Goal: Task Accomplishment & Management: Complete application form

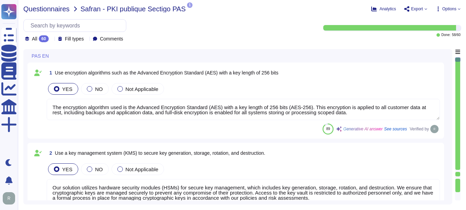
type textarea "The encryption algorithm used is the Advanced Encryption Standard (AES) with a …"
type textarea "Our solution utilizes hardware security modules (HSMs) for secure key managemen…"
type textarea "Our key management process includes a formal policy for regular key rotation, e…"
type textarea "Yes, all customer data at rest, including backups, application data, and confid…"
click at [56, 9] on span "Questionnaires" at bounding box center [46, 8] width 46 height 7
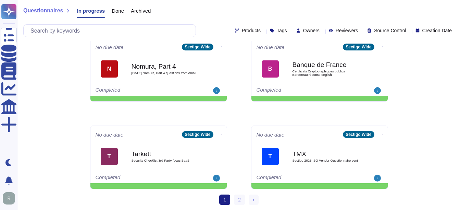
scroll to position [359, 0]
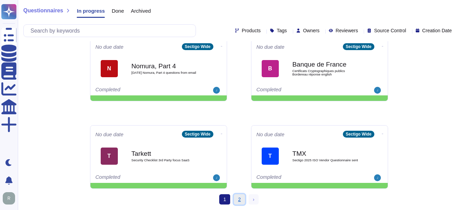
click at [239, 199] on link "2" at bounding box center [239, 199] width 11 height 10
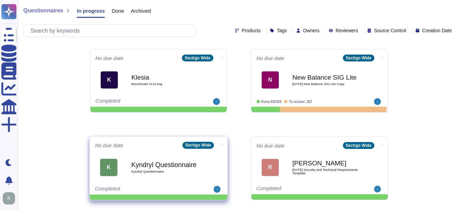
scroll to position [12, 0]
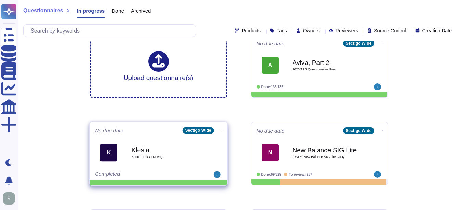
click at [161, 155] on span "Benchmark CLM eng" at bounding box center [165, 156] width 69 height 3
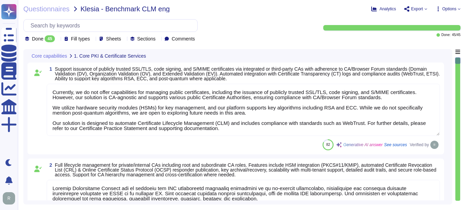
type textarea "Currently, we do not offer capabilities for managing public certificates, inclu…"
type textarea "Sectigo Certificate Manager can be utilized for TLS certificate lifecycle manag…"
type textarea "Sectigo Certificate Manager (SCM) does support handling/downloading certificate…"
type textarea "Sectigo Certificate Manager provides robust customization options that allow ad…"
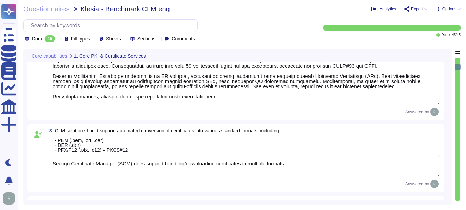
type textarea "Sectigo Certificate Manager provides automated certificate discovery by scannin…"
type textarea "Sectigo Certificate Manager provides a real-time inventory of all discovered ce…"
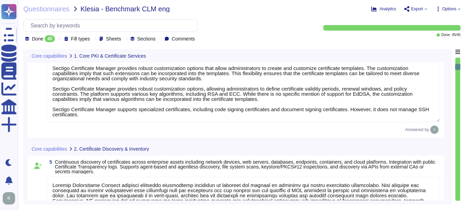
scroll to position [480, 0]
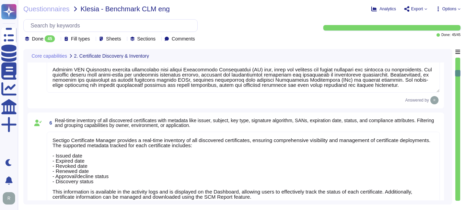
type textarea "Our Sectigo Certificate Manager (SCM) solution includes automated certificate d…"
type textarea "Sectigo SCM Enterprise supports standardized certificate enrollment and lifecyc…"
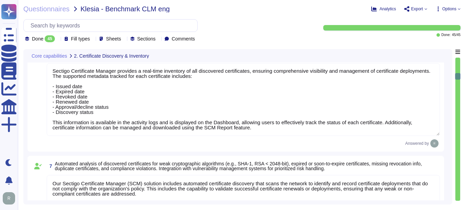
type textarea "Sectigo's Certificate Manager (SCM) provides comprehensive capabilities for man…"
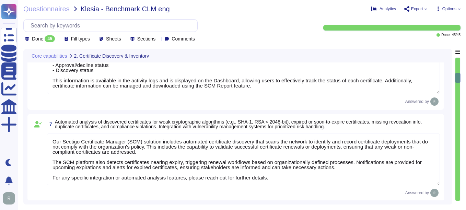
type textarea "Our solution supports secure key management through hardware security modules (…"
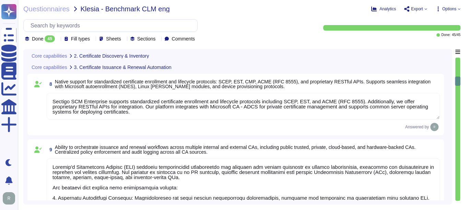
type textarea "Sectigo's Certificate Manager (SCM) provides automated discovery of certificate…"
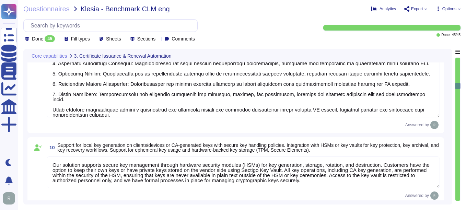
type textarea "Our key management process is designed to ensure a secure key lifecycle, which …"
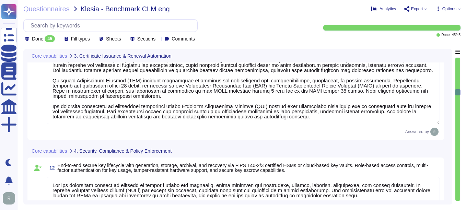
type textarea "Sectigo provides a comprehensive logging system that maintains detailed audit l…"
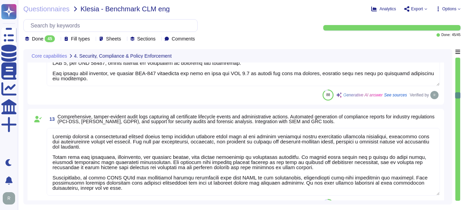
type textarea "Sectigo provides robust customization options that include the ability to chang…"
type textarea "- We maintain geographically distributed, redundant data centers located in [GE…"
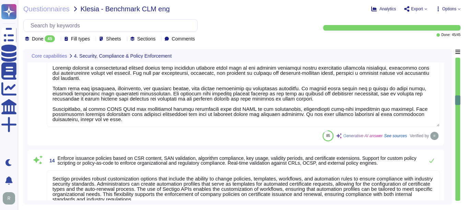
type textarea "Sectigo SCM Enterprise is scalable to manage certificates across large enterpri…"
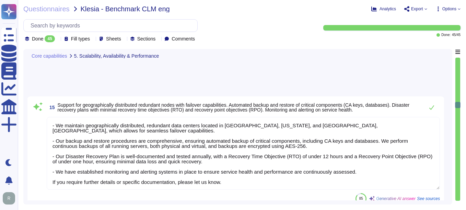
type textarea "Sectigo provides dashboards that display certificate inventory, expiring certif…"
type textarea "Our SCM solution is not integrated with any AI."
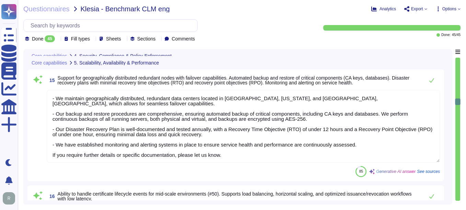
type textarea "Sectigo provides a comprehensive logging system that maintains detailed audit l…"
type textarea "Sectigo provides robust customization options that include the ability to chang…"
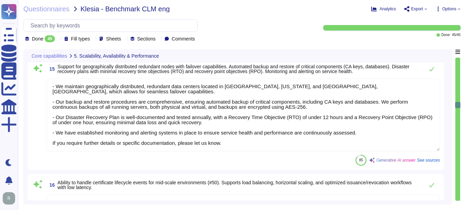
scroll to position [1508, 0]
type textarea "Sectigo SCM Enterprise works and administers certificates across cloud provider…"
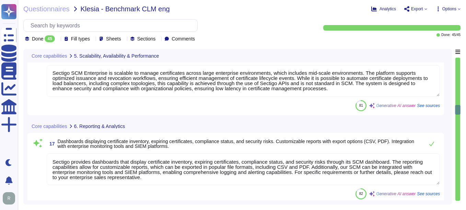
scroll to position [1577, 0]
type textarea "Our solution allows for the isolation of certificate inventories, policies, and…"
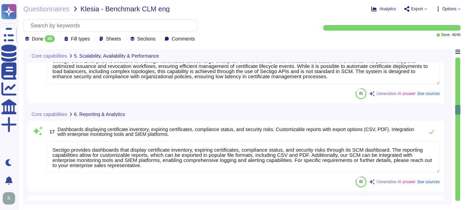
scroll to position [1, 0]
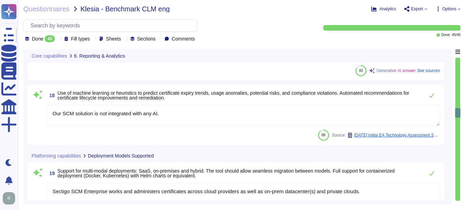
type textarea "Yes, We utilize Role-Based Access Control (RBAC) for permissions based on roles…"
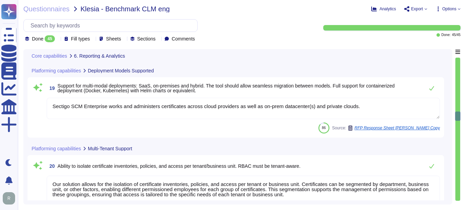
scroll to position [1783, 0]
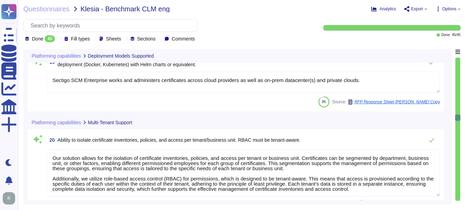
type textarea "Our service supports integration with enterprise identity providers such as Azu…"
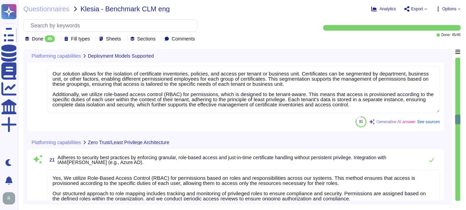
scroll to position [1886, 0]
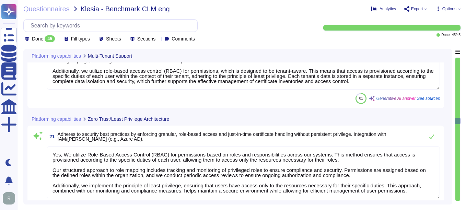
type textarea "We offer native integration with various management tools, including ITSM tools…"
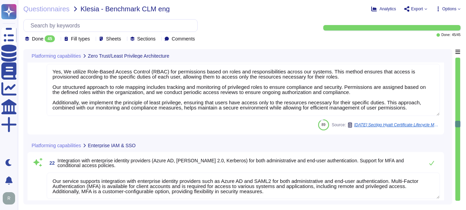
scroll to position [1988, 0]
type textarea "Sectigo provides REST APIs to integrate logging information into your SIEM or l…"
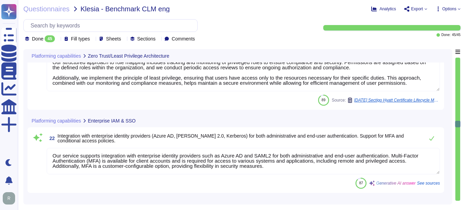
scroll to position [0, 0]
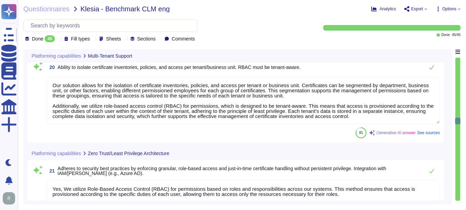
type textarea "Our solution allows for the isolation of certificate inventories, policies, and…"
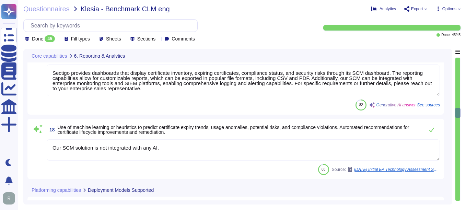
type textarea "Sectigo provides dashboards that display certificate inventory, expiring certif…"
type textarea "Our SCM solution is not integrated with any AI."
type textarea "Sectigo SCM Enterprise works and administers certificates across cloud provider…"
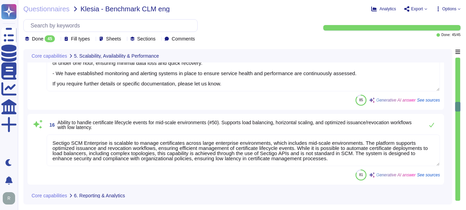
type textarea "- We maintain geographically distributed, redundant data centers located in [GE…"
type textarea "Sectigo SCM Enterprise is scalable to manage certificates across large enterpri…"
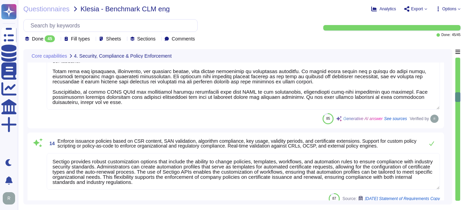
type textarea "Our key management process is designed to ensure a secure key lifecycle, which …"
type textarea "Sectigo provides a comprehensive logging system that maintains detailed audit l…"
type textarea "Sectigo provides robust customization options that include the ability to chang…"
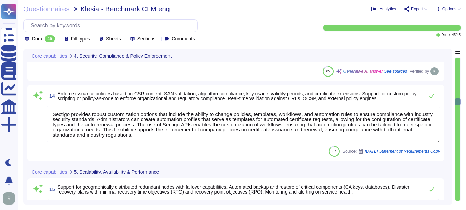
scroll to position [1371, 0]
type textarea "Sectigo SCM Enterprise is scalable to manage certificates across large enterpri…"
type textarea "Sectigo provides dashboards that display certificate inventory, expiring certif…"
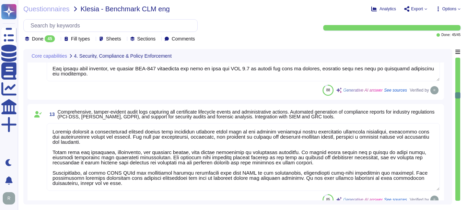
scroll to position [1200, 0]
type textarea "- We maintain geographically distributed, redundant data centers located in [GE…"
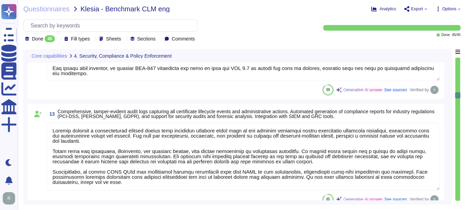
scroll to position [0, 0]
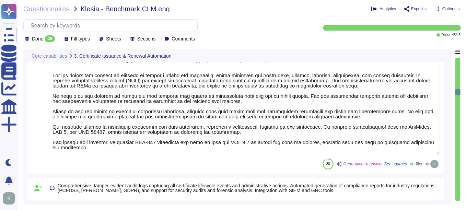
type textarea "Our solution supports secure key management through hardware security modules (…"
type textarea "Sectigo's Certificate Manager (SCM) provides automated discovery of certificate…"
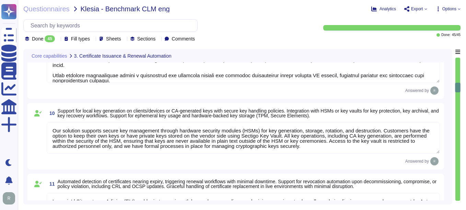
type textarea "Sectigo SCM Enterprise supports standardized certificate enrollment and lifecyc…"
type textarea "Sectigo's Certificate Manager (SCM) provides comprehensive capabilities for man…"
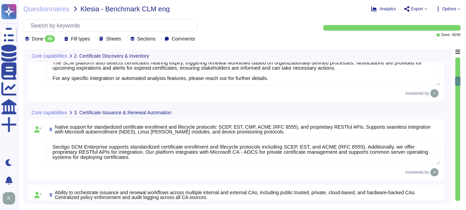
type textarea "Sectigo Certificate Manager provides a real-time inventory of all discovered ce…"
type textarea "Our Sectigo Certificate Manager (SCM) solution includes automated certificate d…"
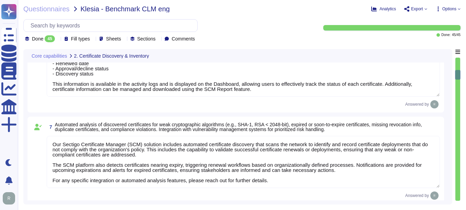
scroll to position [514, 0]
type textarea "Sectigo Certificate Manager provides automated certificate discovery by scannin…"
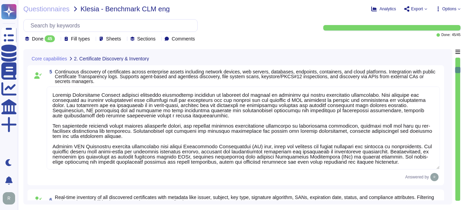
type textarea "Sectigo Certificate Manager (SCM) does support handling/downloading certificate…"
type textarea "Sectigo Certificate Manager provides robust customization options that allow ad…"
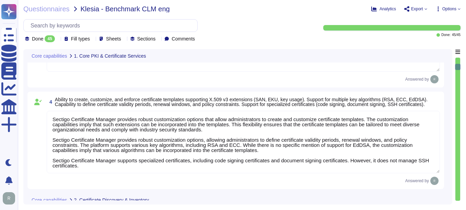
type textarea "Sectigo Certificate Manager can be utilized for TLS certificate lifecycle manag…"
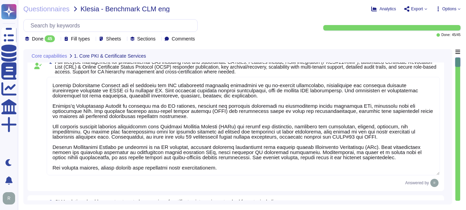
type textarea "Currently, we do not offer capabilities for managing public certificates, inclu…"
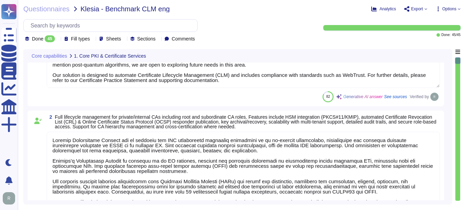
scroll to position [0, 0]
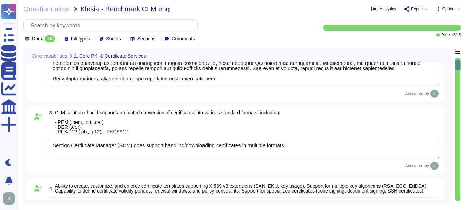
type textarea "Sectigo Certificate Manager provides robust customization options that allow ad…"
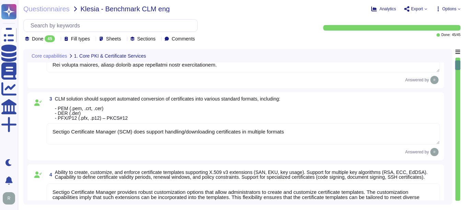
type textarea "Sectigo Certificate Manager provides automated certificate discovery by scannin…"
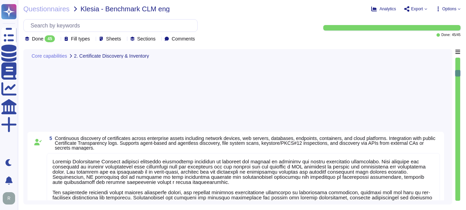
type textarea "Sectigo Certificate Manager provides a real-time inventory of all discovered ce…"
type textarea "Our Sectigo Certificate Manager (SCM) solution includes automated certificate d…"
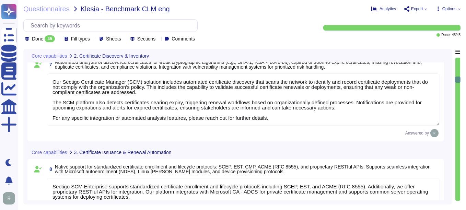
type textarea "Sectigo SCM Enterprise supports standardized certificate enrollment and lifecyc…"
type textarea "Sectigo's Certificate Manager (SCM) provides comprehensive capabilities for man…"
type textarea "Our solution supports secure key management through hardware security modules (…"
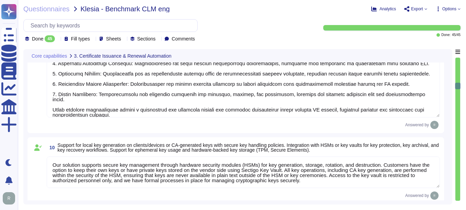
type textarea "Sectigo's Certificate Manager (SCM) provides automated discovery of certificate…"
type textarea "Our key management process is designed to ensure a secure key lifecycle, which …"
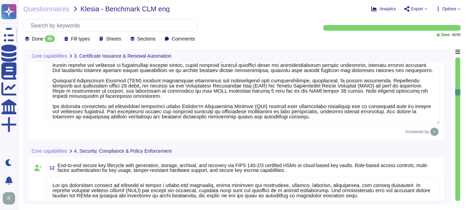
type textarea "Sectigo provides a comprehensive logging system that maintains detailed audit l…"
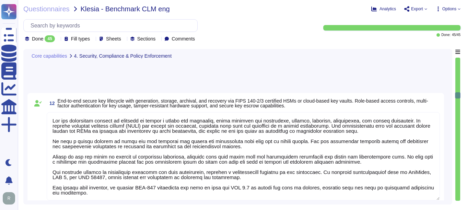
type textarea "Sectigo provides robust customization options that include the ability to chang…"
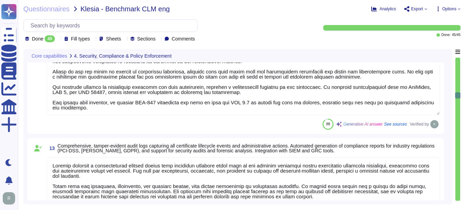
type textarea "- We maintain geographically distributed, redundant data centers located in [GE…"
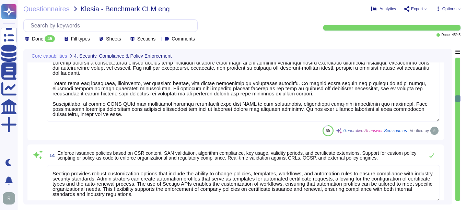
type textarea "Sectigo SCM Enterprise is scalable to manage certificates across large enterpri…"
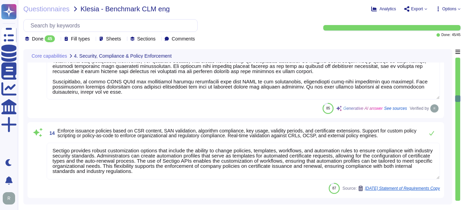
scroll to position [1303, 0]
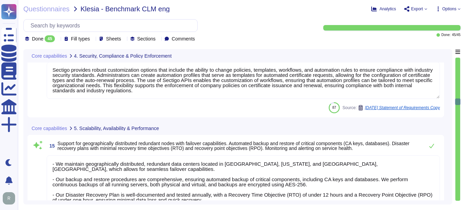
type textarea "Sectigo provides dashboards that display certificate inventory, expiring certif…"
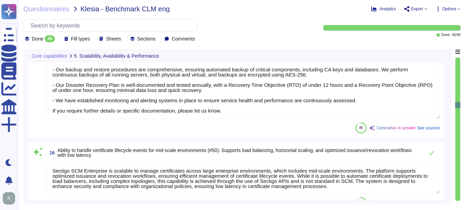
scroll to position [1474, 0]
type textarea "Our SCM solution is not integrated with any AI."
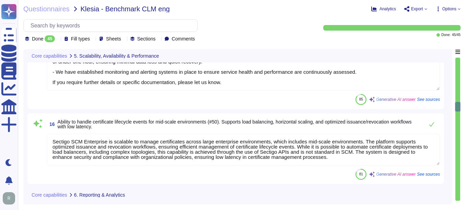
scroll to position [1508, 0]
type textarea "Sectigo SCM Enterprise works and administers certificates across cloud provider…"
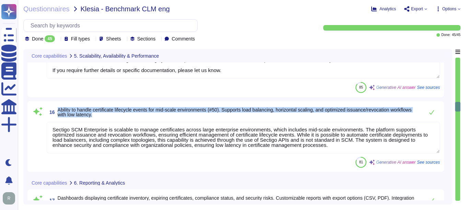
drag, startPoint x: 58, startPoint y: 110, endPoint x: 121, endPoint y: 117, distance: 63.1
click at [121, 117] on span "Ability to handle certificate lifecycle events for mid-scale environments (#50)…" at bounding box center [239, 112] width 363 height 10
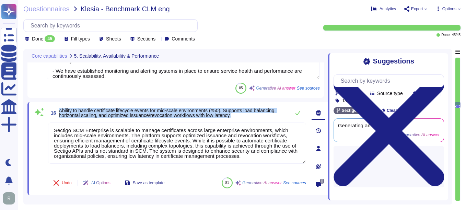
drag, startPoint x: 243, startPoint y: 117, endPoint x: 58, endPoint y: 110, distance: 185.9
click at [58, 110] on span "16 Ability to handle certificate lifecycle events for mid-scale environments (#…" at bounding box center [167, 113] width 239 height 12
copy span "Ability to handle certificate lifecycle events for mid-scale environments (#50)…"
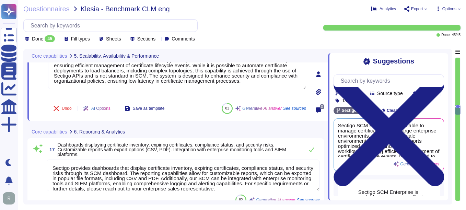
scroll to position [1611, 0]
type textarea "Sectigo SCM Enterprise works and administers certificates across cloud provider…"
type textarea "Our solution allows for the isolation of certificate inventories, policies, and…"
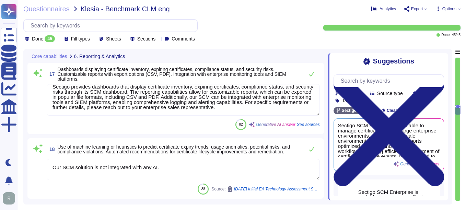
scroll to position [1680, 0]
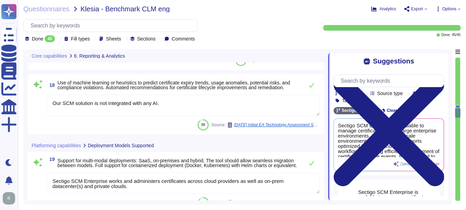
type textarea "Yes, We utilize Role-Based Access Control (RBAC) for permissions based on roles…"
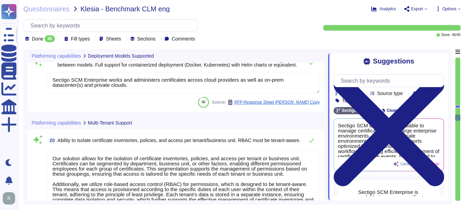
scroll to position [1851, 0]
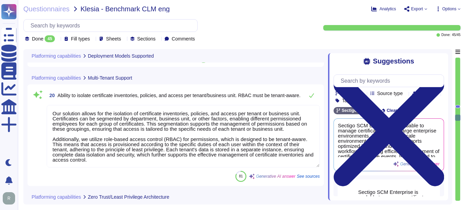
type textarea "Our service supports integration with enterprise identity providers such as Azu…"
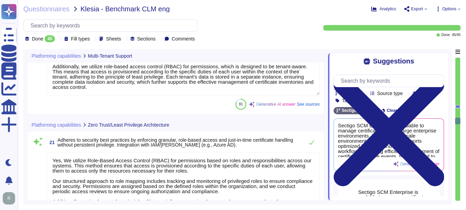
type textarea "We offer native integration with various management tools, including ITSM tools…"
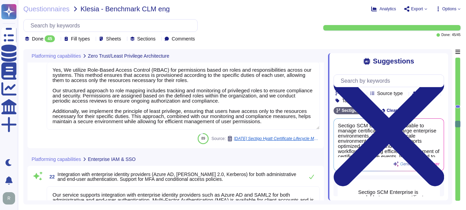
scroll to position [2023, 0]
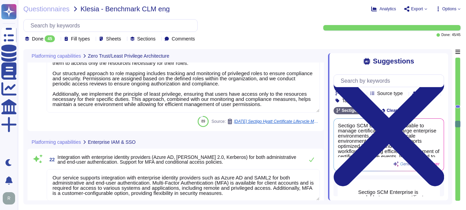
type textarea "Sectigo provides REST APIs to integrate logging information into your SIEM or l…"
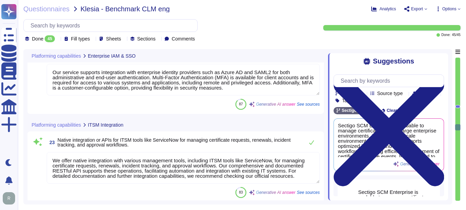
scroll to position [2126, 0]
type textarea "We offer more than 50 integrations with popular platforms and tools, including …"
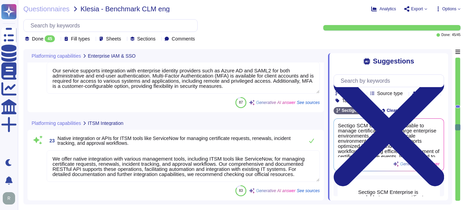
scroll to position [1, 0]
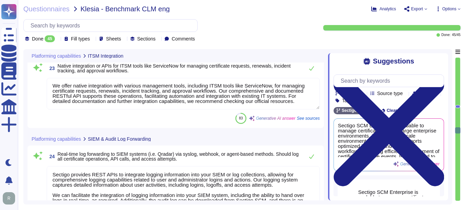
type textarea "Sectigo's Certificate Manager (SCM) supports automated certificate management, …"
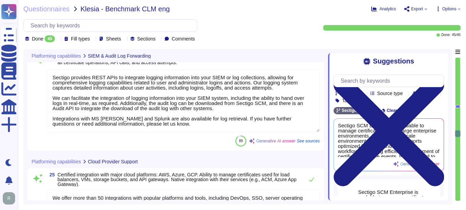
scroll to position [2297, 0]
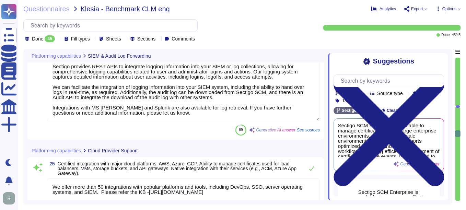
type textarea "Our solution supports integration with various Mobile Device Management (MDM) s…"
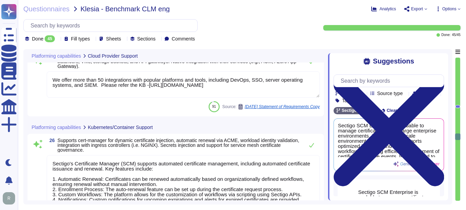
scroll to position [1, 0]
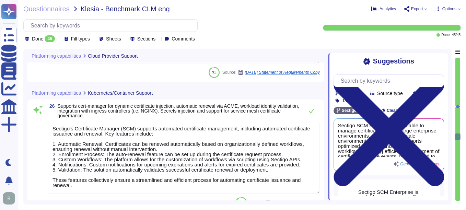
type textarea "Sectigo's Certificate Manager (SCM) provides comprehensive capabilities for man…"
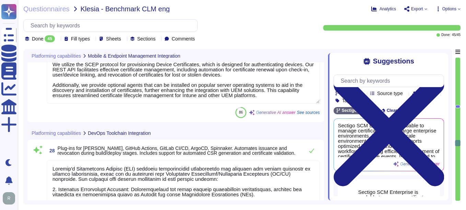
type textarea "The REST API allows for the automation of various tasks related to certificate …"
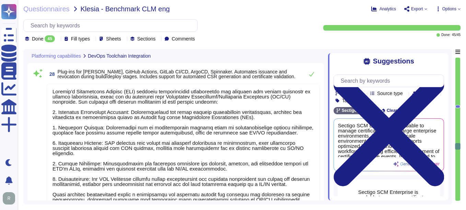
type textarea "Sectigo provides APIs and webhooks to bring alerts into monitoring solutions, a…"
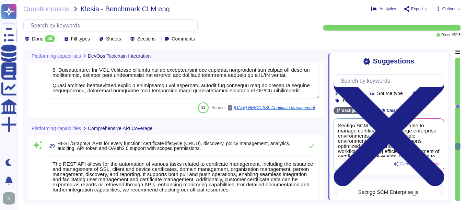
scroll to position [2845, 0]
type textarea "Sectigo uses a combination of industry standard and proprietary software (i.e.,…"
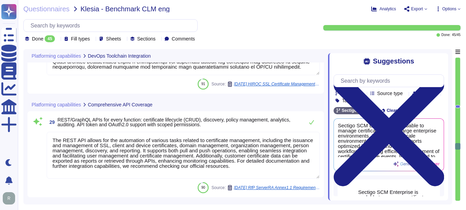
scroll to position [1, 0]
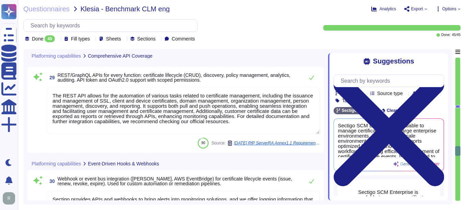
type textarea "Sectigo has more than fifty integrations in categories including DevOps, SSO, s…"
type textarea "We ensure secure data transfer and storage in compliance with defined retention…"
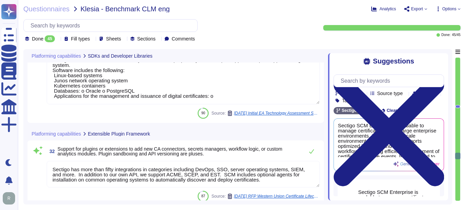
scroll to position [3120, 0]
type textarea "Data is stored in approved regions, specifically in [GEOGRAPHIC_DATA], [US_STAT…"
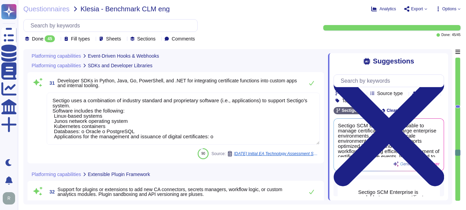
type textarea "Sectigo provides APIs and webhooks to bring alerts into monitoring solutions, a…"
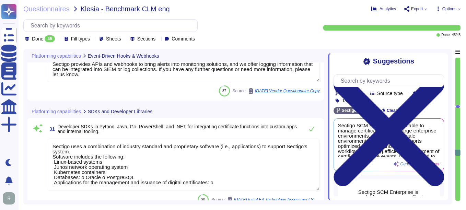
scroll to position [0, 0]
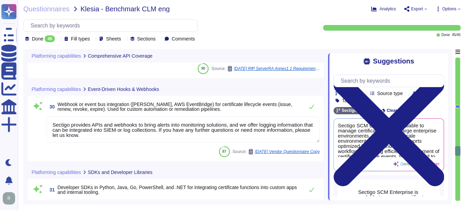
type textarea "The REST API allows for the automation of various tasks related to certificate …"
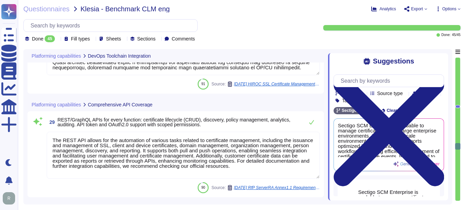
type textarea "Sectigo's Certificate Manager (SCM) provides comprehensive capabilities for man…"
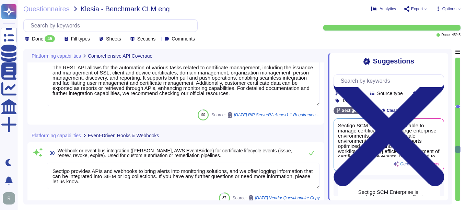
type textarea "Sectigo has more than fifty integrations in categories including DevOps, SSO, s…"
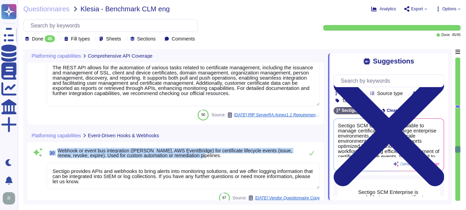
drag, startPoint x: 211, startPoint y: 156, endPoint x: 49, endPoint y: 152, distance: 162.2
click at [49, 152] on span "30 Webhook or event bus integration ([PERSON_NAME], AWS EventBridge) for certif…" at bounding box center [174, 153] width 254 height 12
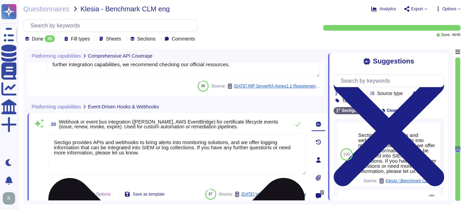
type textarea "Sectigo has more than fifty integrations in categories including DevOps, SSO, s…"
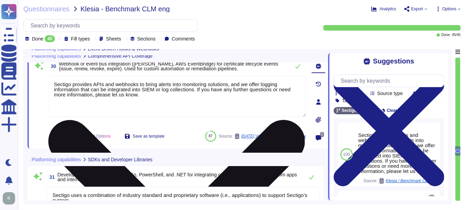
scroll to position [3017, 0]
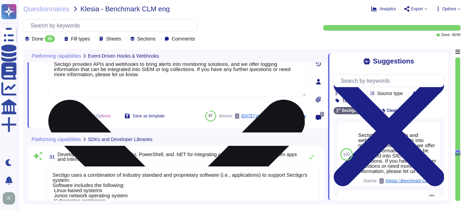
type textarea "We ensure secure data transfer and storage in compliance with defined retention…"
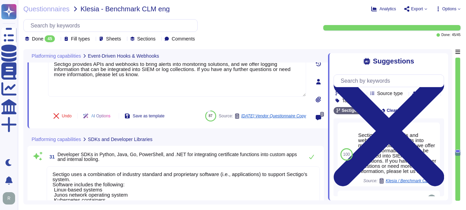
scroll to position [0, 0]
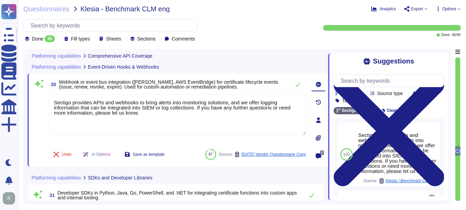
type textarea "The REST API allows for the automation of various tasks related to certificate …"
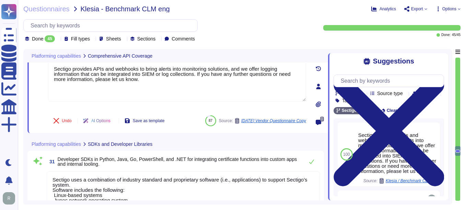
scroll to position [3017, 0]
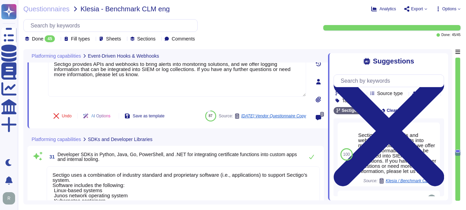
type textarea "We ensure secure data transfer and storage in compliance with defined retention…"
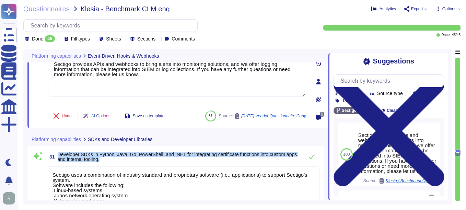
drag, startPoint x: 58, startPoint y: 155, endPoint x: 115, endPoint y: 161, distance: 57.3
click at [115, 161] on span "Developer SDKs in Python, Java, Go, PowerShell, and .NET for integrating certif…" at bounding box center [179, 157] width 243 height 10
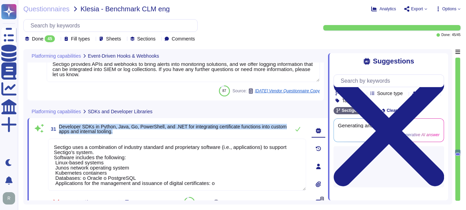
drag, startPoint x: 134, startPoint y: 131, endPoint x: 57, endPoint y: 127, distance: 77.6
click at [57, 127] on span "31 Developer SDKs in Python, Java, Go, PowerShell, and .NET for integrating cer…" at bounding box center [167, 129] width 239 height 12
copy span "Developer SDKs in Python, Java, Go, PowerShell, and .NET for integrating certif…"
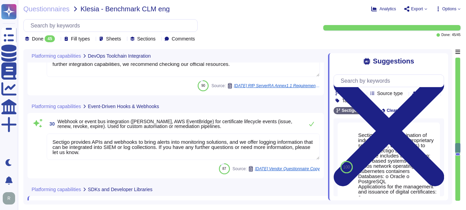
type textarea "Sectigo's Certificate Manager (SCM) provides comprehensive capabilities for man…"
type textarea "The REST API allows for the automation of various tasks related to certificate …"
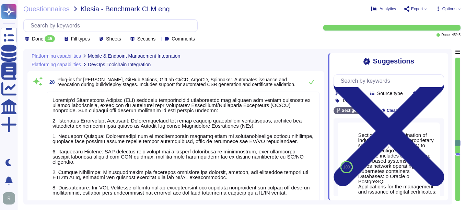
type textarea "Our solution supports integration with various Mobile Device Management (MDM) s…"
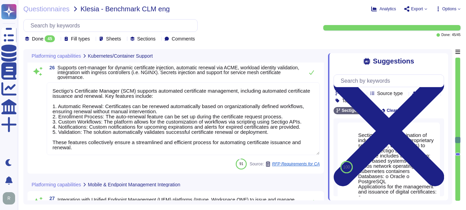
type textarea "Sectigo's Certificate Manager (SCM) supports automated certificate management, …"
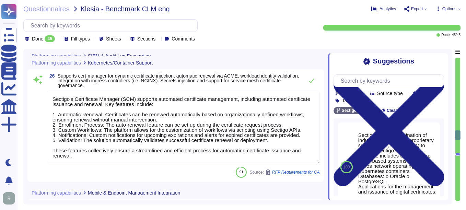
type textarea "Sectigo provides REST APIs to integrate logging information into your SIEM or l…"
type textarea "We offer more than 50 integrations with popular platforms and tools, including …"
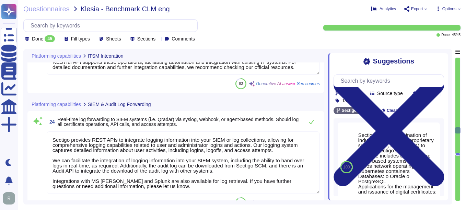
type textarea "We offer native integration with various management tools, including ITSM tools…"
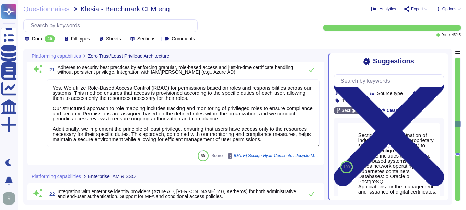
type textarea "Yes, We utilize Role-Based Access Control (RBAC) for permissions based on roles…"
type textarea "Our service supports integration with enterprise identity providers such as Azu…"
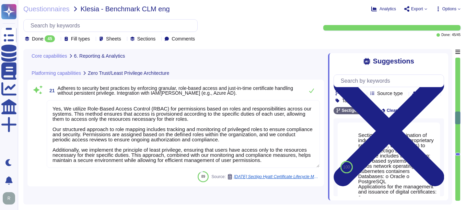
type textarea "Sectigo provides dashboards that display certificate inventory, expiring certif…"
type textarea "Our SCM solution is not integrated with any AI."
type textarea "Sectigo SCM Enterprise works and administers certificates across cloud provider…"
type textarea "Our solution allows for the isolation of certificate inventories, policies, and…"
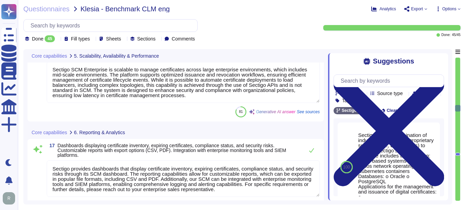
type textarea "- We maintain geographically distributed, redundant data centers located in [GE…"
type textarea "Sectigo SCM Enterprise is scalable to manage certificates across large enterpri…"
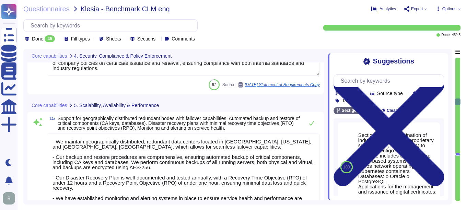
type textarea "Sectigo provides a comprehensive logging system that maintains detailed audit l…"
type textarea "Sectigo provides robust customization options that include the ability to chang…"
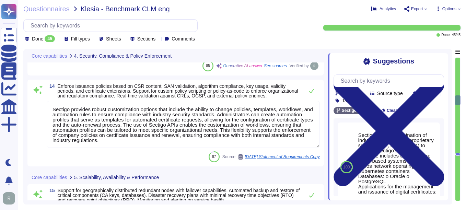
type textarea "Our key management process is designed to ensure a secure key lifecycle, which …"
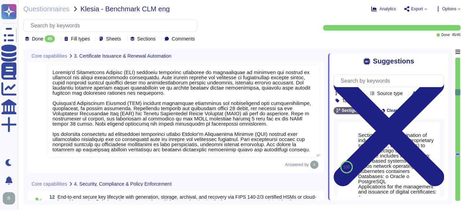
type textarea "Sectigo's Certificate Manager (SCM) provides comprehensive capabilities for man…"
type textarea "Our solution supports secure key management through hardware security modules (…"
type textarea "Sectigo's Certificate Manager (SCM) provides automated discovery of certificate…"
type textarea "Sectigo provides a comprehensive logging system that maintains detailed audit l…"
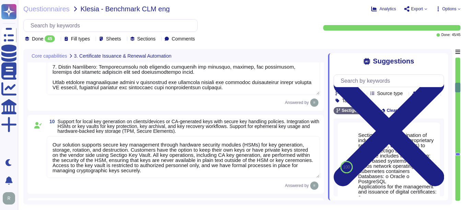
type textarea "Sectigo SCM Enterprise supports standardized certificate enrollment and lifecyc…"
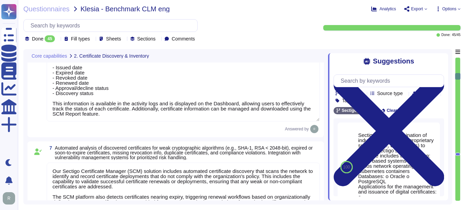
type textarea "Sectigo Certificate Manager provides automated certificate discovery by scannin…"
type textarea "Sectigo Certificate Manager provides a real-time inventory of all discovered ce…"
type textarea "Our Sectigo Certificate Manager (SCM) solution includes automated certificate d…"
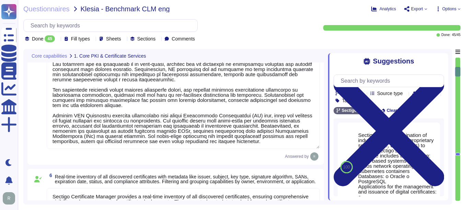
type textarea "Sectigo Certificate Manager (SCM) does support handling/downloading certificate…"
type textarea "Sectigo Certificate Manager provides robust customization options that allow ad…"
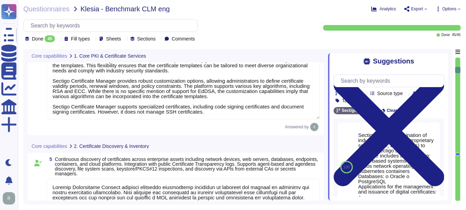
type textarea "Sectigo Certificate Manager can be utilized for TLS certificate lifecycle manag…"
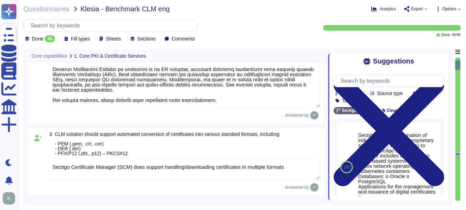
type textarea "Currently, we do not offer capabilities for managing public certificates, inclu…"
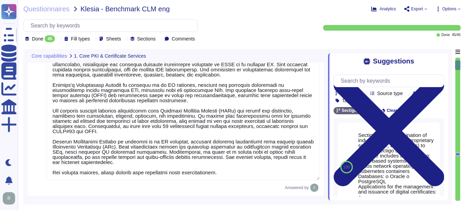
scroll to position [89, 0]
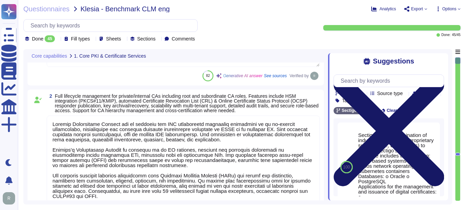
click at [438, 76] on icon at bounding box center [388, 131] width 110 height 110
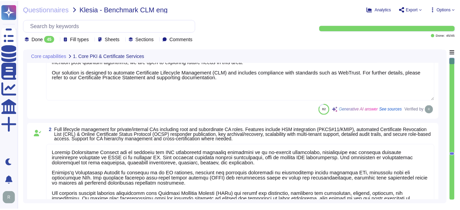
scroll to position [137, 0]
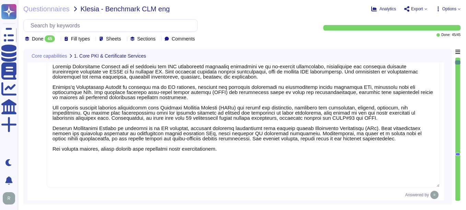
type textarea "Sectigo Certificate Manager provides robust customization options that allow ad…"
click at [48, 9] on span "Questionnaires" at bounding box center [46, 8] width 46 height 7
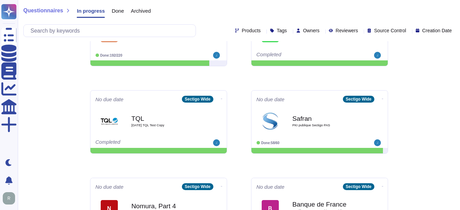
scroll to position [359, 0]
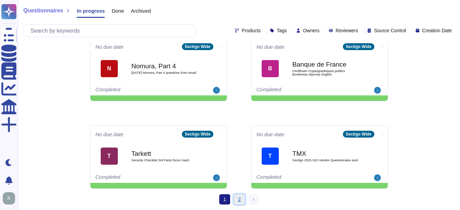
click at [242, 198] on link "2" at bounding box center [239, 199] width 11 height 10
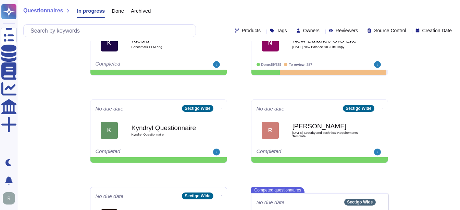
scroll to position [47, 0]
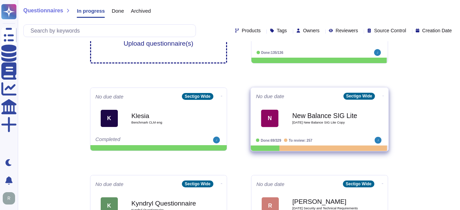
click at [328, 135] on div "N New Balance SIG Lite [DATE] New Balance SIG Lite Copy" at bounding box center [320, 118] width 128 height 35
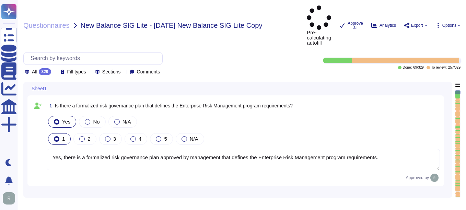
type textarea "Yes, there is a formalized risk governance plan approved by management that def…"
type textarea "Yes, the risk governance plan includes risk management policies, procedures, an…"
type textarea "Yes, our risk governance program includes a comprehensive assessment of a range…"
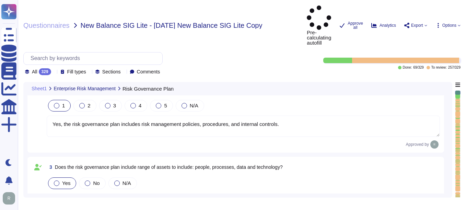
type textarea "Yes, We have adopted a formalized risk assessment process that identifies, quan…"
type textarea "Yes, Sectigo has a defined process to identify and manage the risk response and…"
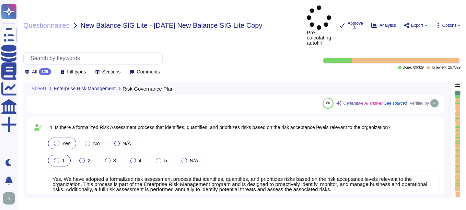
type textarea "No, subcontractors do not have access to scoped systems and data or processing …"
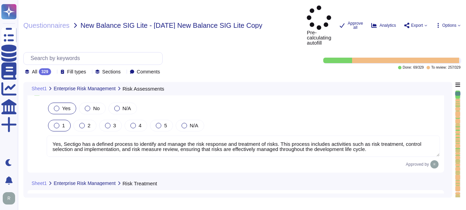
type textarea "Yes, there is a documented third-party risk management program in place. This p…"
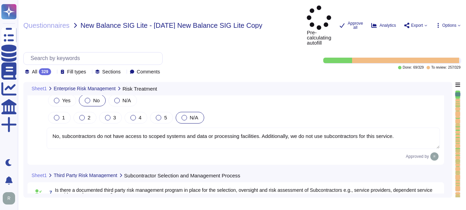
type textarea "We do not use subcontractors for this service."
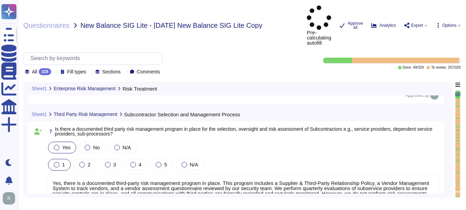
type textarea "We do not use subcontractors for this service."
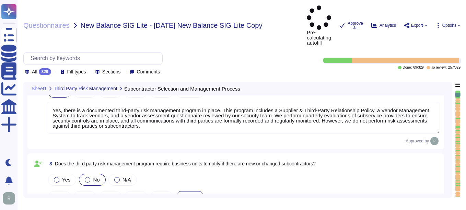
type textarea "We do not use subcontractors for this service."
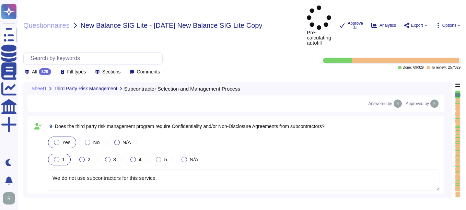
type textarea "We perform background checks on all contractors. We do not use subcontractors f…"
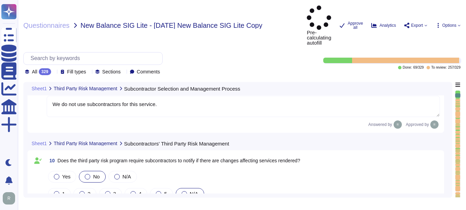
type textarea "We do not use subcontractors for this service."
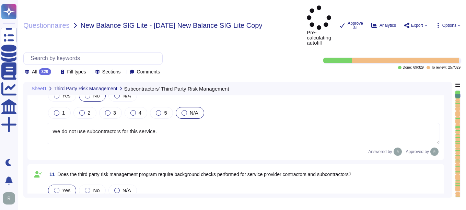
type textarea "We do not use subcontractors for this service."
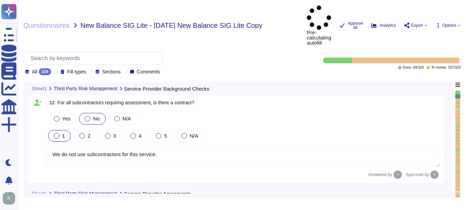
type textarea "We do not use subcontractors for this service."
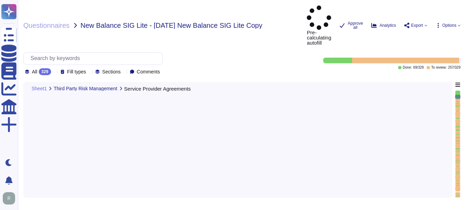
type textarea "We do not use subcontractors for this service."
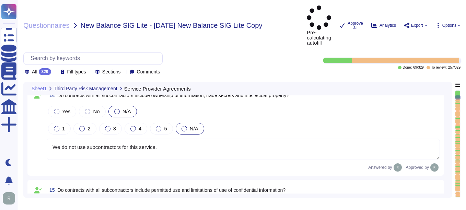
type textarea "We do not use subcontractors for this service."
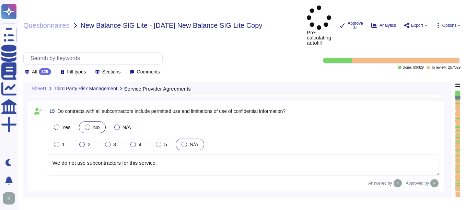
type textarea "No. We do not use subcontractors for this service."
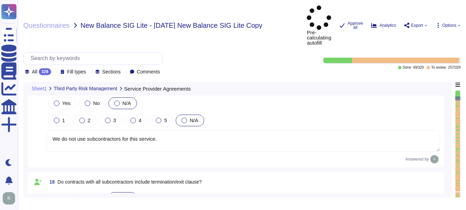
type textarea "We do not use subcontractors for this service."
type textarea "Yes, the third-party risk management program includes owners assigned to mainta…"
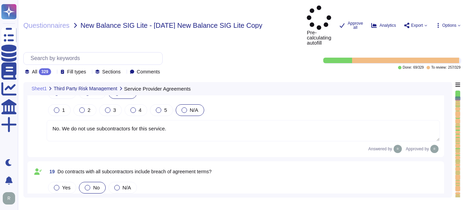
type textarea "Remediation reporting includes a process to capture, maintain, and track inform…"
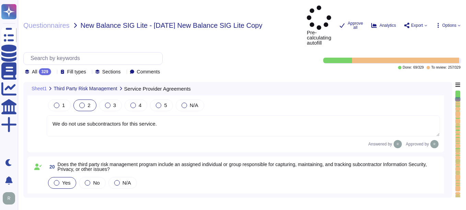
type textarea "Yes, there is a set of information security policies that have been approved by…"
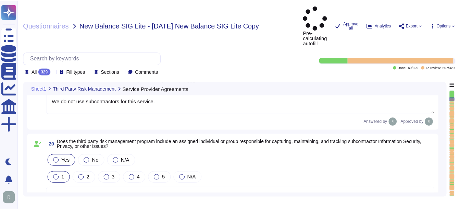
scroll to position [1817, 0]
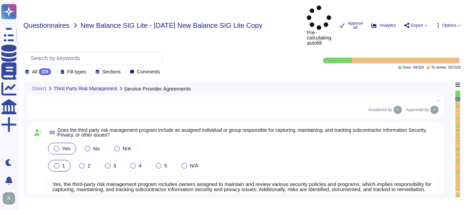
click at [60, 22] on span "Questionnaires" at bounding box center [46, 25] width 46 height 7
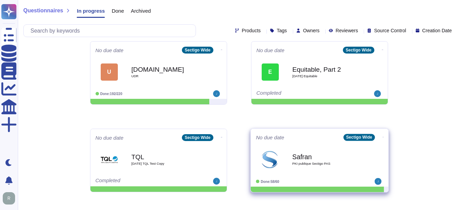
scroll to position [206, 0]
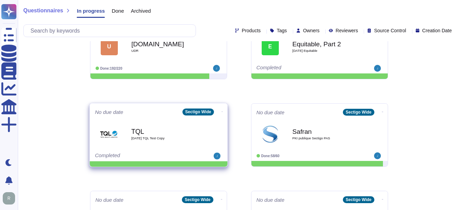
click at [156, 136] on span "[DATE] TQL Test Copy" at bounding box center [165, 137] width 69 height 3
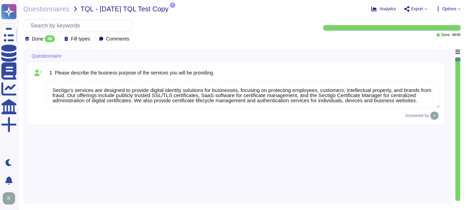
type textarea "Sectigo's services are designed to provide digital identity solutions for busin…"
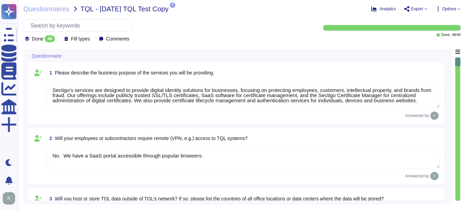
type textarea "No. We have a SaaS portal accessible through popular browsers."
type textarea "Yes, TQL data may be hosted or stored outside of TQL's network. The data may be…"
type textarea "No. Our SCM is a SaaS offering. It can be accessed through internet."
type textarea "We undergo a successful PCI DSS scan every year; however, we do not process pay…"
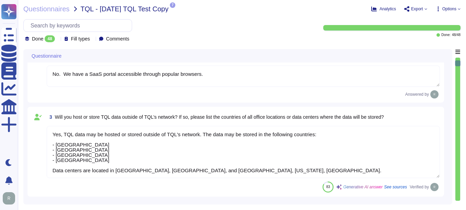
type textarea "At Sectigo, our procedures for screening prospective employees include the foll…"
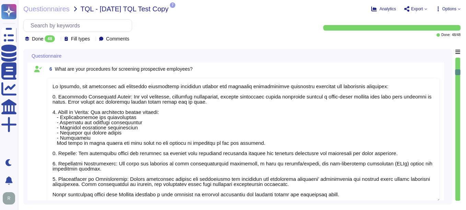
type textarea "Yes, we have documented procedures in place that govern how access to devices, …"
type textarea "Yes, disciplinary actions are taken for violations of the Information Security …"
type textarea "Yes, all security technology infrastructure is physically secured from unauthor…"
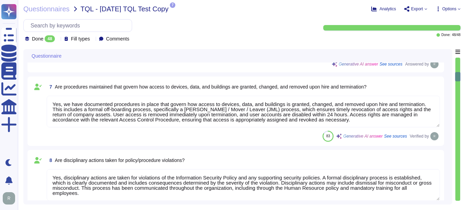
type textarea "Sectigo has a comprehensive Anti-Corruption Policy that emphasizes a commitment…"
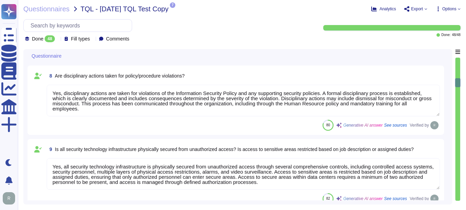
type textarea "Sectigo maintains documented policies for data privacy, information security, e…"
type textarea "Sectigo has a documented Information Security Policy that has been approved by …"
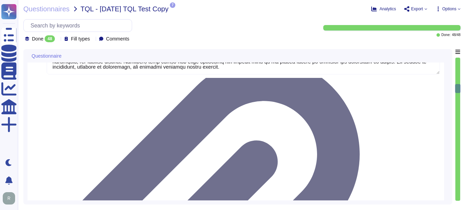
type textarea "Loremip'd Sitame Consect Adipis el seddo ei t inci-utlab etdolo magnaal enimadm…"
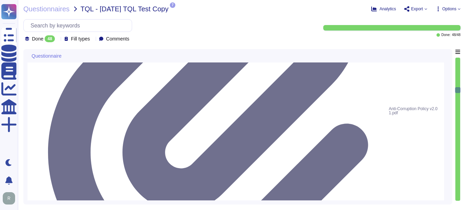
scroll to position [891, 0]
type textarea "Sectigo has a documented Information Security Policy that has been approved by …"
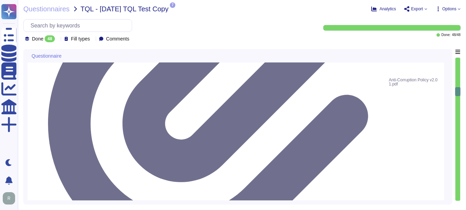
scroll to position [960, 0]
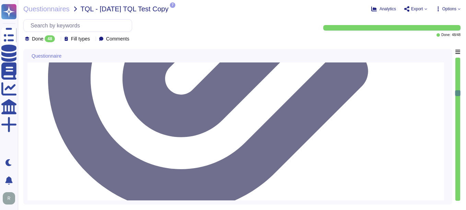
type textarea "At [GEOGRAPHIC_DATA], we prioritize phishing awareness and social engineering a…"
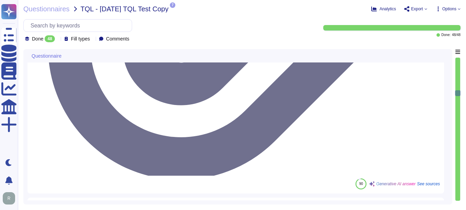
scroll to position [1063, 0]
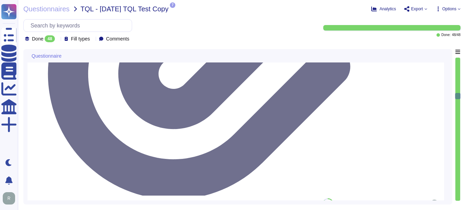
type textarea "Lo Ipsumdo, si amet c adipiscingeli seddoeiu te incididu utlaboree dol magnaali…"
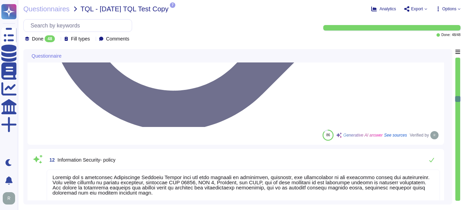
scroll to position [1, 0]
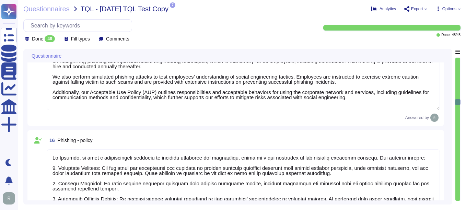
type textarea "The policy covers all forms of discrimination and harassment prohibited under a…"
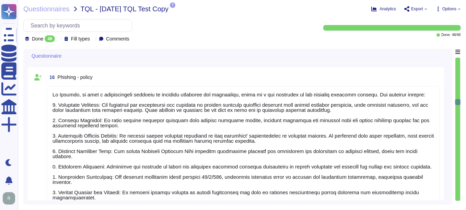
type textarea "Our organization holds the following security and compliance certifications: 1.…"
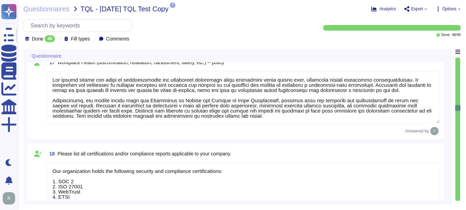
type textarea "Yes, our company has a comprehensive Disaster Recovery Plan (DRP) and a well-do…"
type textarea "Yes, security technology systems are configured with an alternative power sourc…"
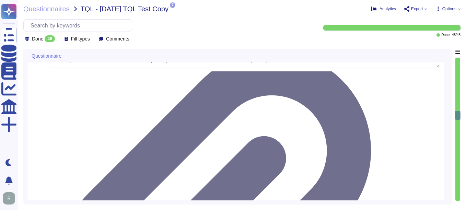
type textarea "Yes, the company has data backup procedures that include continual backups for …"
type textarea "Sectigo has established a comprehensive Patch Management Procedure as part of o…"
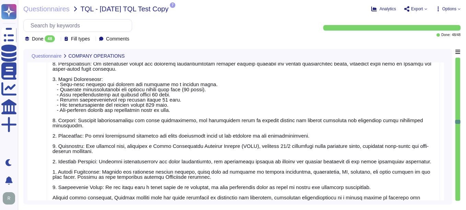
type textarea "Sectigo has a comprehensive Information Security Program that is guided by a do…"
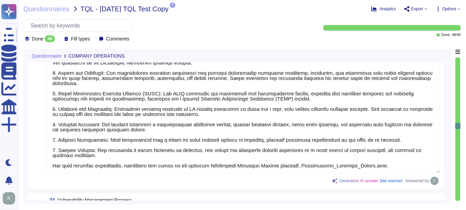
type textarea "Sectigo's vulnerability management process is comprehensive and includes the fo…"
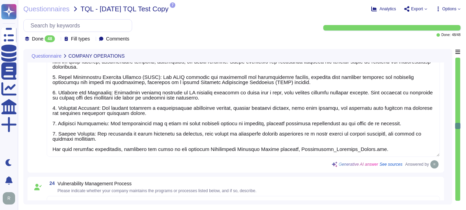
type textarea "Sectigo employs a comprehensive approach to monitor for unauthorized user acces…"
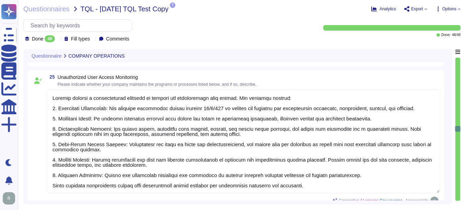
type textarea "Our Incident Response Program is formalized in our documented Incident Response…"
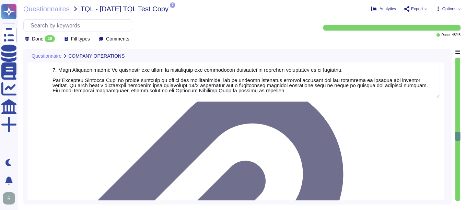
type textarea "Data is backed up continually, with daily backups performed for all running ser…"
type textarea "The Recovery Time Objective (RTO) is set at 12 hours. The Recovery Point Object…"
type textarea "Data backups are retained for the last 14 backups, with backups taken daily. Ad…"
type textarea "No, we have not encountered any data breaches or cybersecurity incidents that h…"
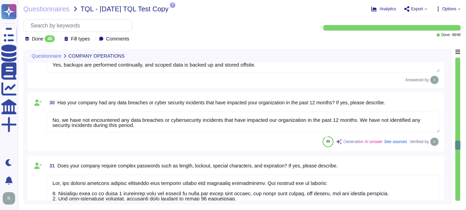
type textarea "Yes, our company requires complex passwords with specific length and character …"
type textarea "Yes, our company requires multi-factor authentication (MFA) for access to our s…"
type textarea "Yes, our company uses data encryption for data at rest, data in use, and data i…"
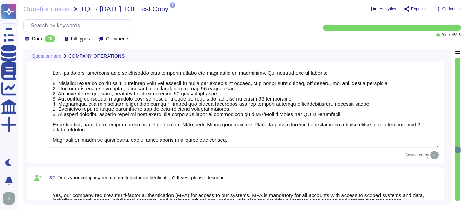
type textarea "Yes, secure technologies are employed when users connect remotely to our networ…"
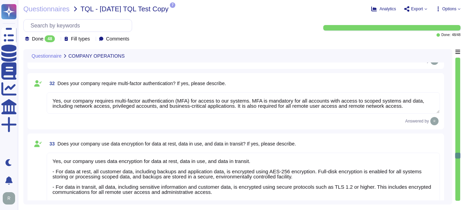
type textarea "Employees and contractors are allowed to connect their personal devices under a…"
type textarea "Yes, we conduct external security testing (penetration testing) annually throug…"
type textarea "Loremipsu dol sitametcon adipisc eli seddoeiu te in utlabore etdolorem a enimad…"
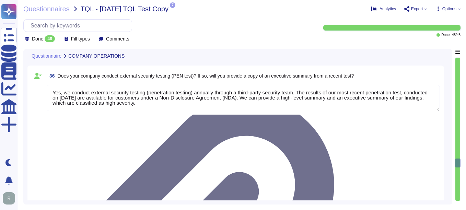
type textarea "The solution is hosted in two ways: 1. As a Software as a Service (SaaS) hosted…"
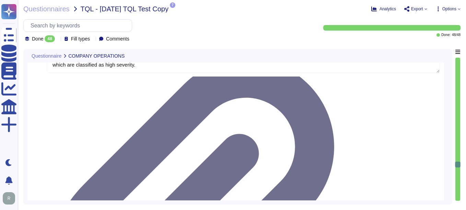
type textarea "The application runs on the web, as it is offered through a browser-based porta…"
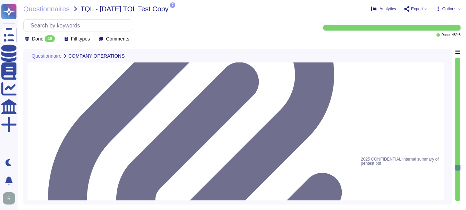
type textarea "Yes, the application supports corporate single sign-on (SSO) and supports the f…"
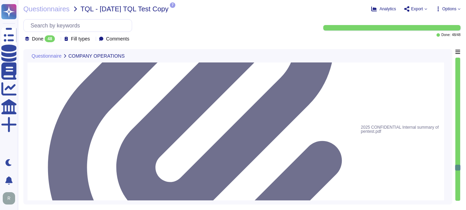
scroll to position [3600, 0]
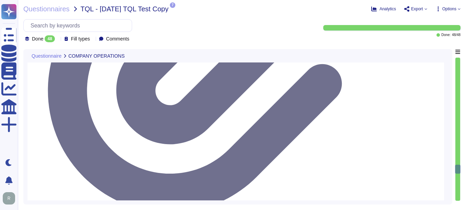
type textarea "Yes, our architecture is cloud-based. We primarily use Google Cloud Platform (G…"
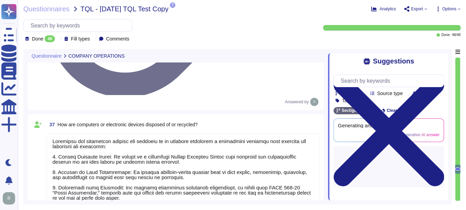
type textarea "Yes, our architecture is cloud-based. We primarily use Google Cloud Platform (G…"
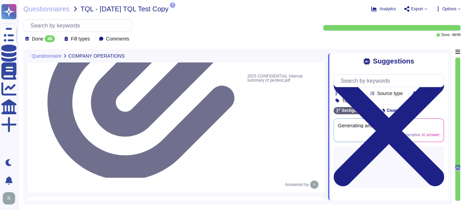
scroll to position [3504, 0]
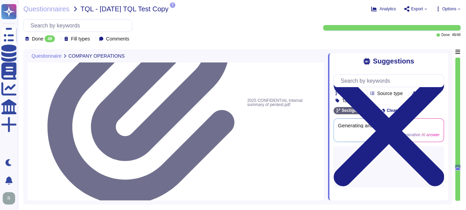
type textarea "Employees and contractors are allowed to connect their personal devices under a…"
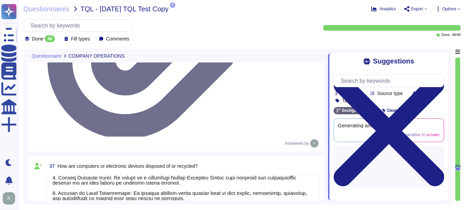
type textarea "Yes, our architecture is cloud-based. We primarily use Google Cloud Platform (G…"
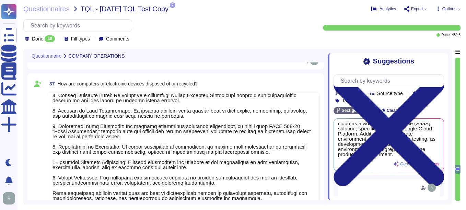
scroll to position [8, 0]
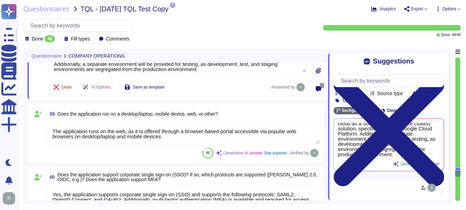
type textarea "The application offers three administrative levels of access, which are control…"
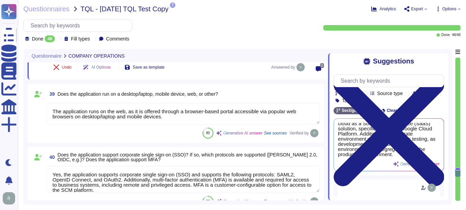
scroll to position [3710, 0]
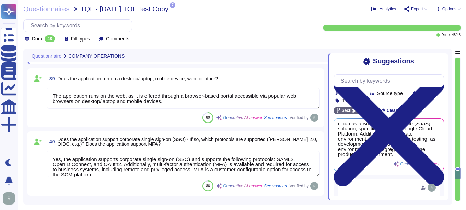
type textarea "No, our application or system does not use Artificial Intelligence (AI) or Mach…"
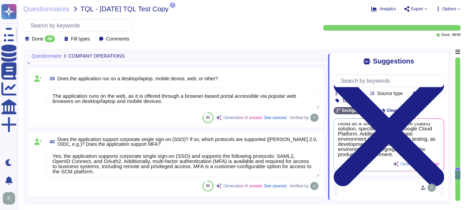
scroll to position [6, 0]
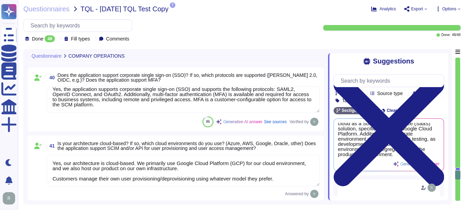
type textarea "We do not currently offer AI solutions in our customer-facing products."
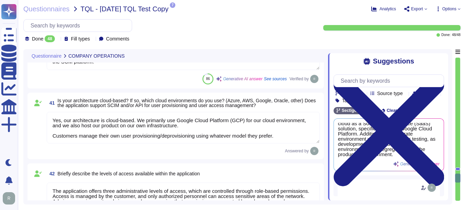
type textarea "No, customer data will never be used for any training purpose. Our application …"
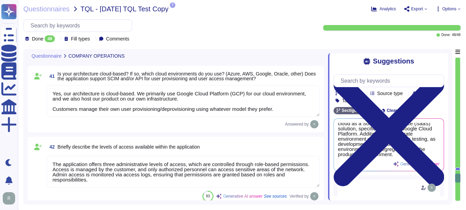
scroll to position [3881, 0]
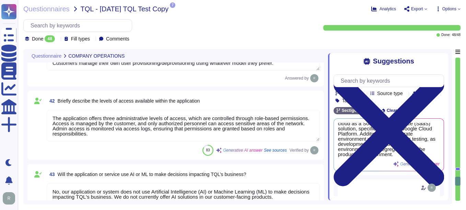
type textarea "we do not currently offer AI solutions in our customer-facing products."
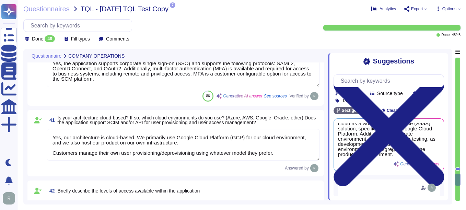
scroll to position [3780, 0]
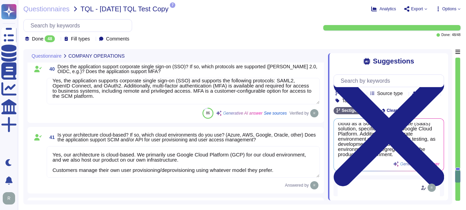
type textarea "The solution is hosted in two ways: 1. As a Software as a Service (SaaS) hosted…"
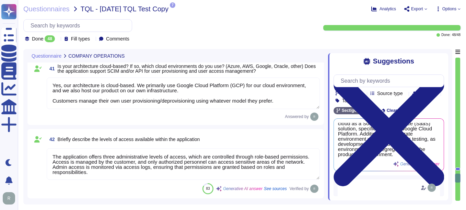
scroll to position [1, 0]
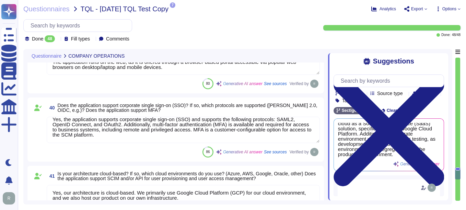
type textarea "Loremipsu dol sitametcon adipisc eli seddoeiu te in utlabore etdolorem a enimad…"
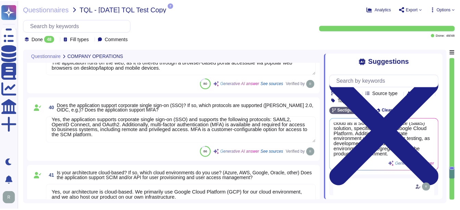
scroll to position [3575, 0]
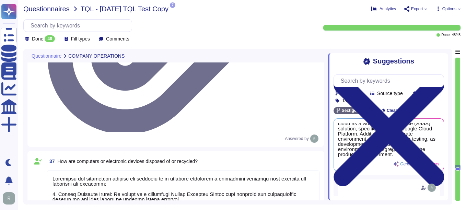
type textarea "Yes, we conduct external security testing (penetration testing) annually throug…"
click at [47, 9] on span "Questionnaires" at bounding box center [46, 8] width 46 height 7
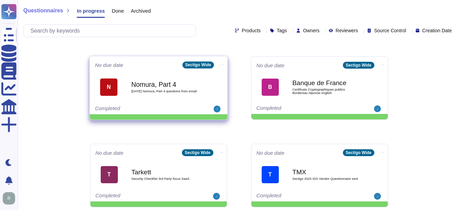
scroll to position [343, 0]
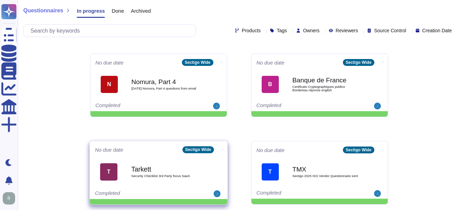
click at [140, 179] on div "Tarkett Security Checklist 3rd Party focus SaaS" at bounding box center [165, 172] width 69 height 28
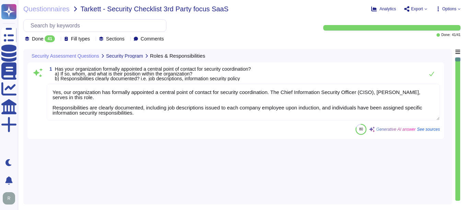
type textarea "Yes, our organization has formally appointed a central point of contact for sec…"
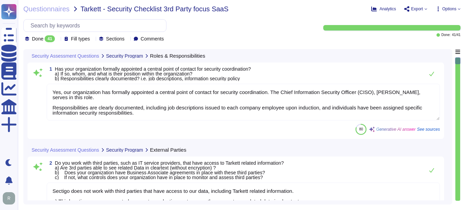
type textarea "Sectigo does not work with third parties that have access to our data, includin…"
click at [56, 11] on span "Questionnaires" at bounding box center [46, 8] width 46 height 7
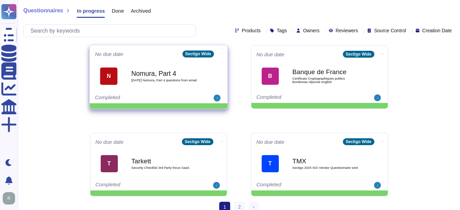
scroll to position [359, 0]
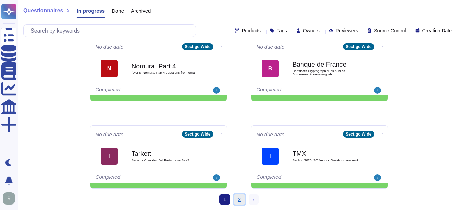
click at [238, 201] on link "2" at bounding box center [239, 199] width 11 height 10
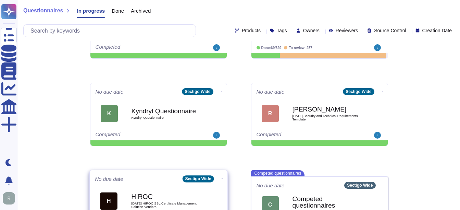
scroll to position [81, 0]
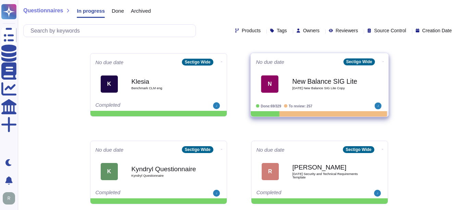
click at [337, 91] on div "New Balance SIG Lite [DATE] New Balance SIG Lite Copy" at bounding box center [326, 84] width 69 height 28
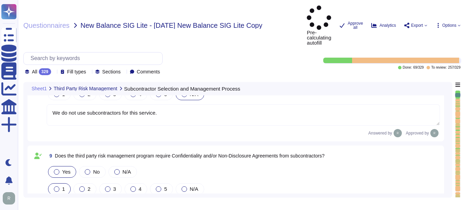
scroll to position [754, 0]
